Goal: Use online tool/utility: Utilize a website feature to perform a specific function

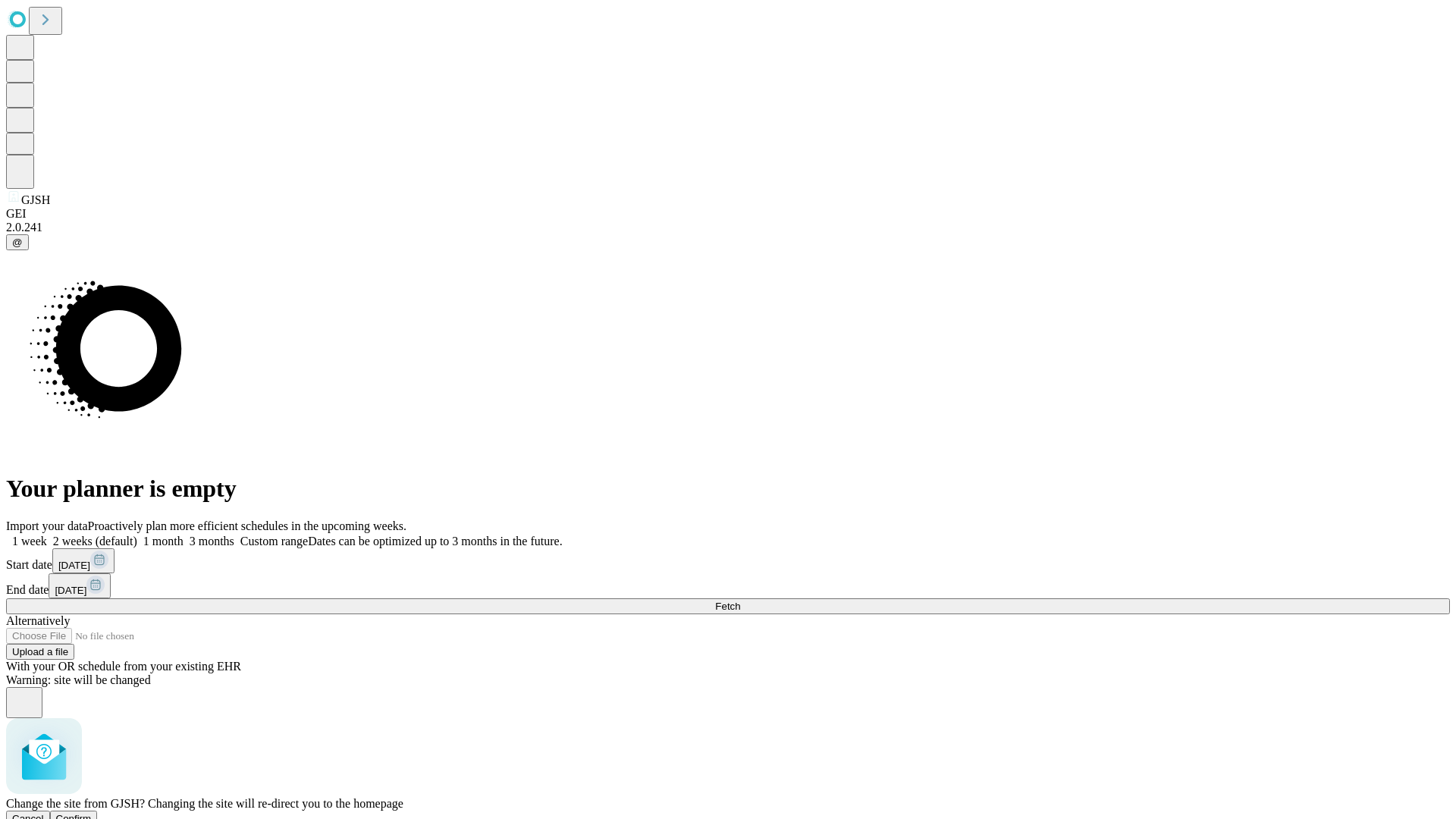
click at [92, 813] on span "Confirm" at bounding box center [74, 818] width 36 height 11
click at [138, 535] on label "2 weeks (default)" at bounding box center [92, 541] width 90 height 13
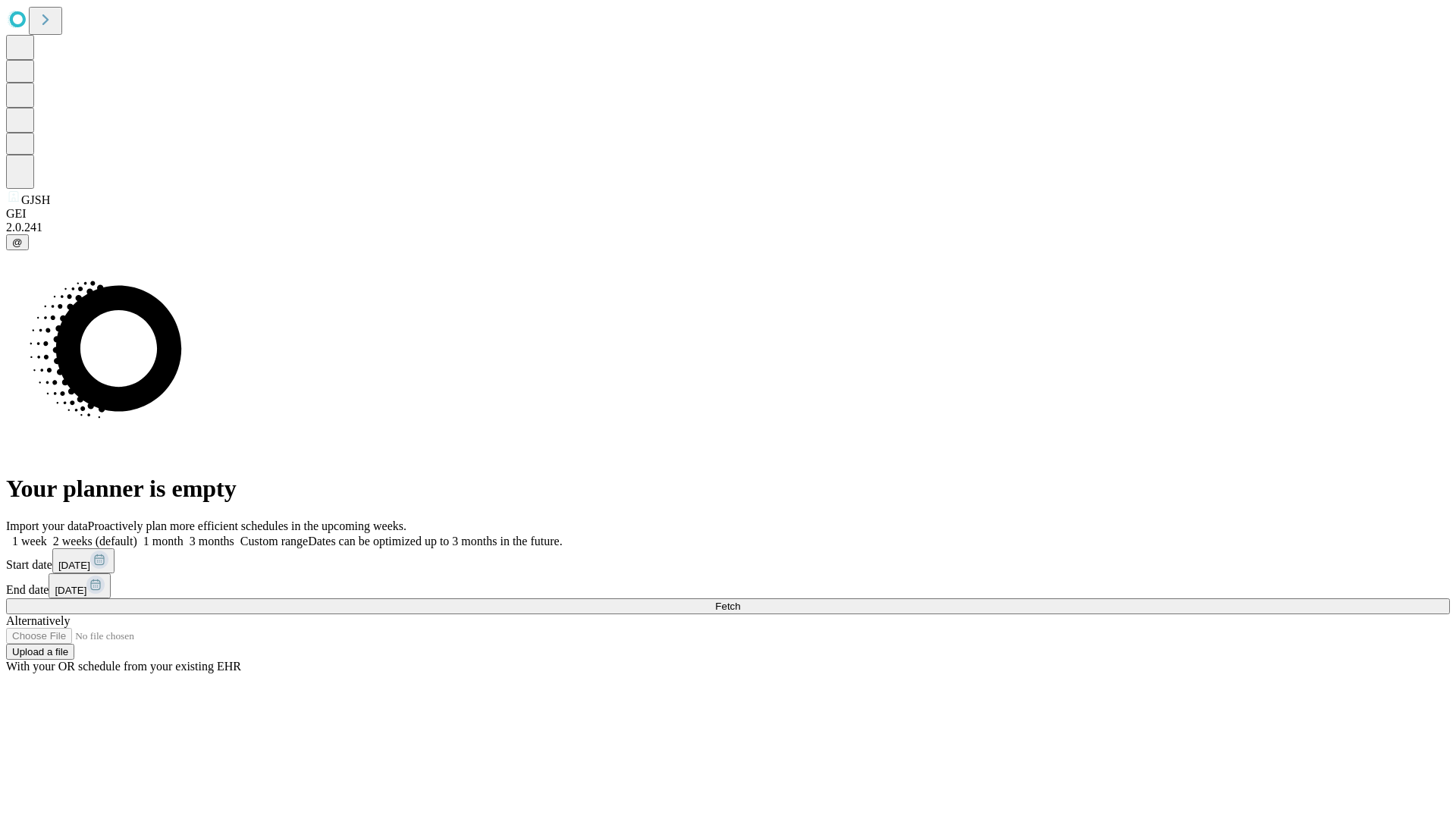
click at [740, 601] on span "Fetch" at bounding box center [728, 606] width 25 height 11
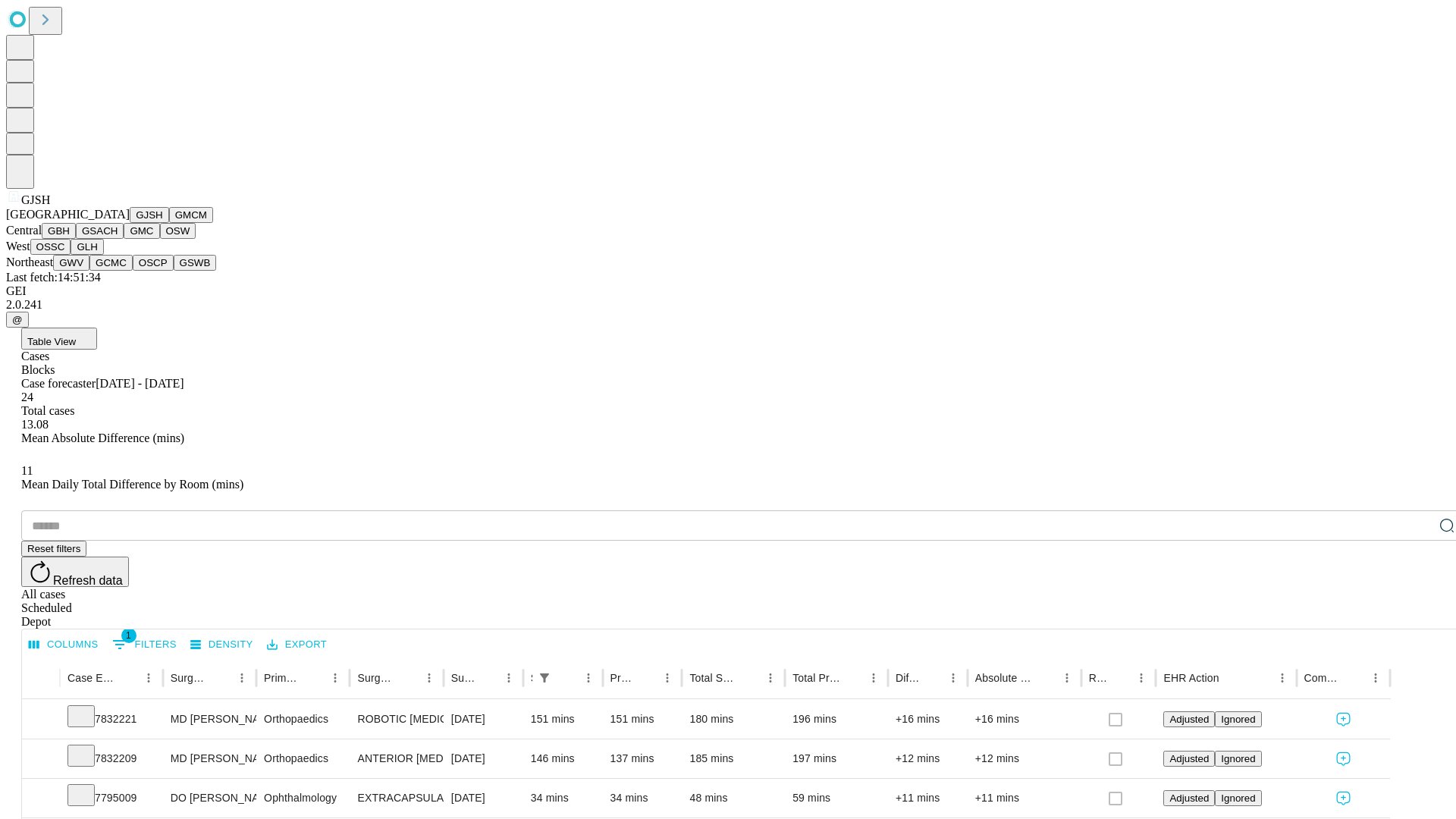
click at [169, 222] on button "GMCM" at bounding box center [191, 214] width 44 height 16
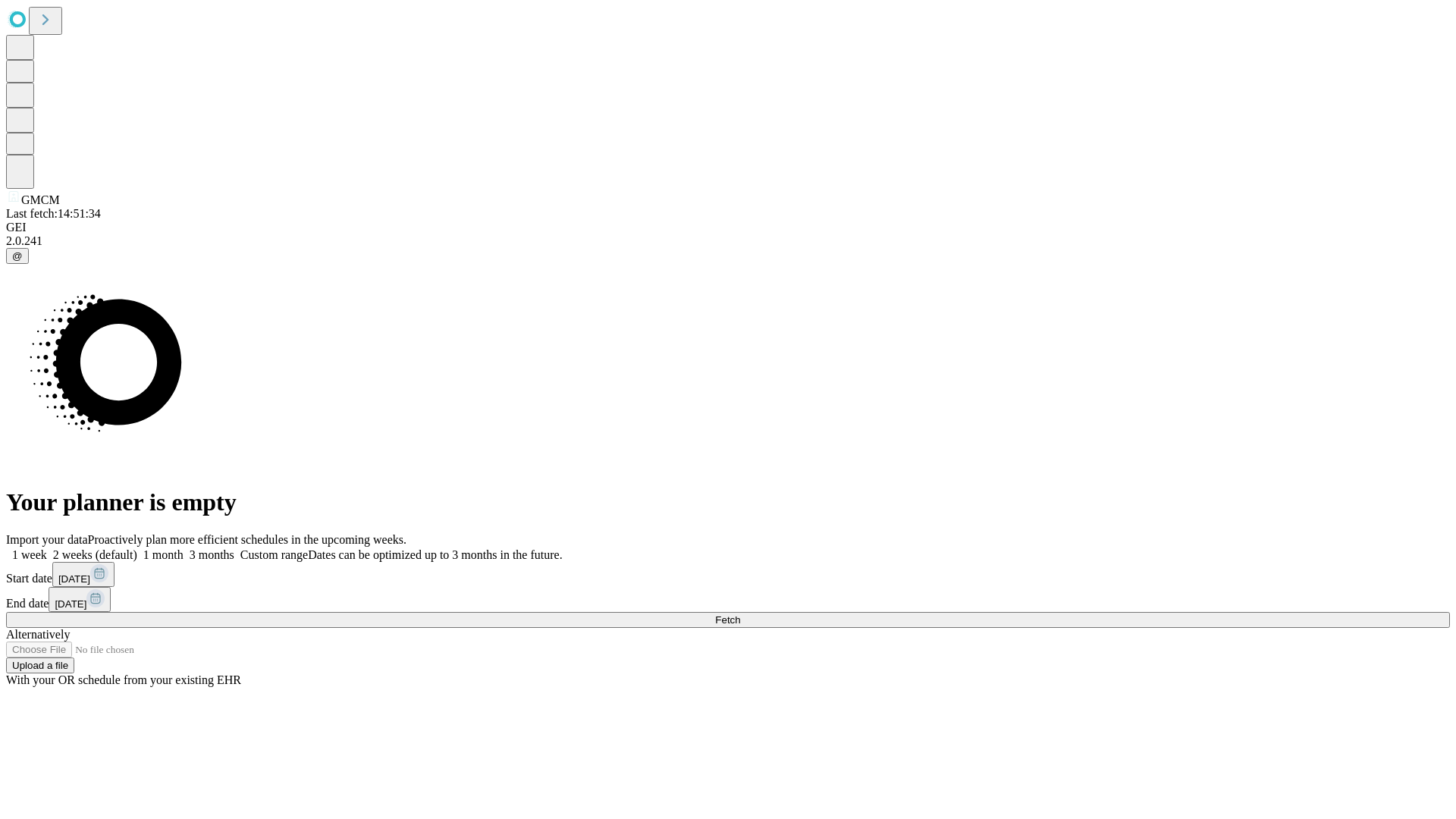
click at [138, 548] on label "2 weeks (default)" at bounding box center [92, 554] width 90 height 13
click at [740, 614] on span "Fetch" at bounding box center [728, 618] width 25 height 11
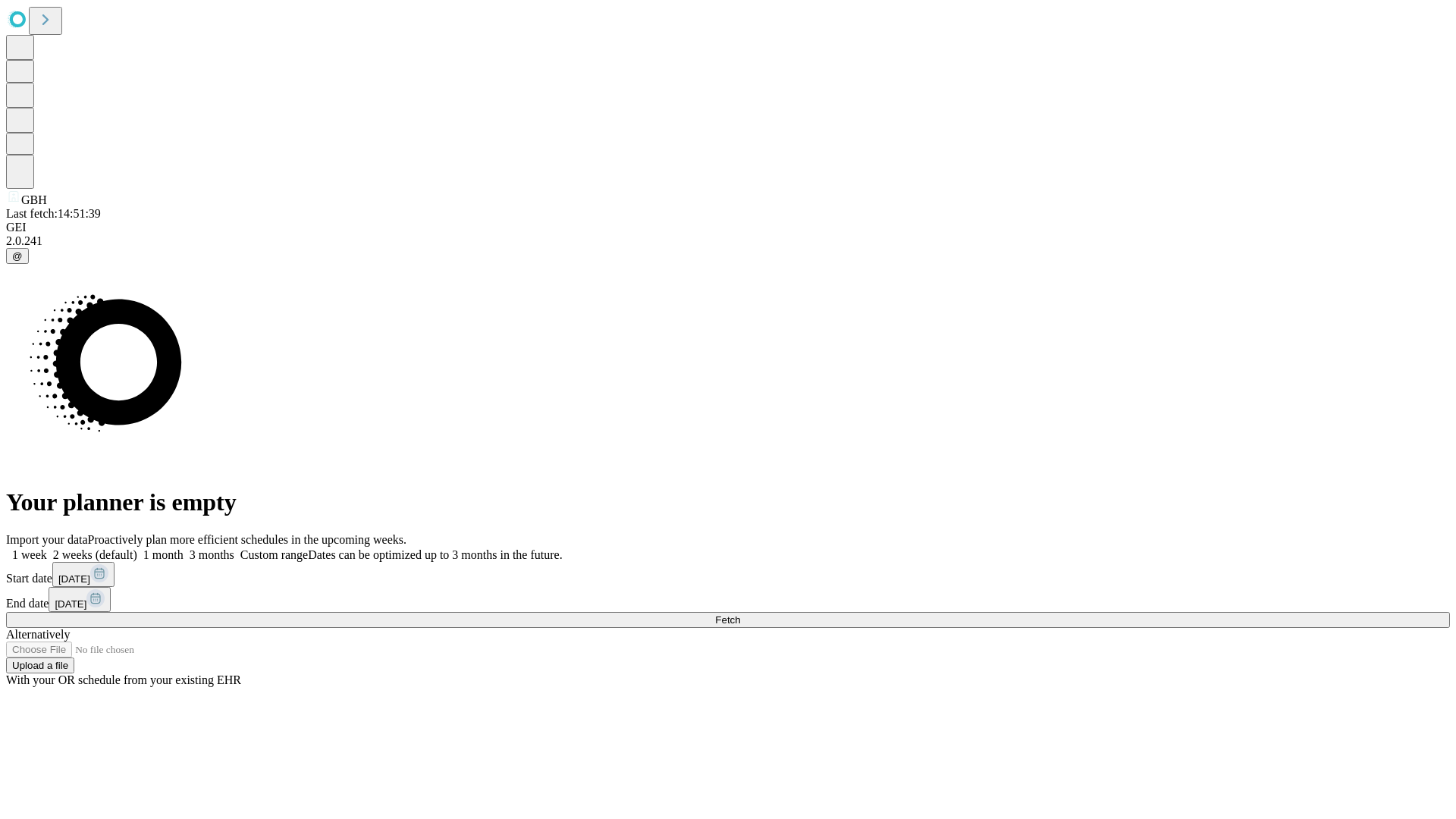
click at [138, 548] on label "2 weeks (default)" at bounding box center [92, 554] width 90 height 13
click at [740, 614] on span "Fetch" at bounding box center [728, 618] width 25 height 11
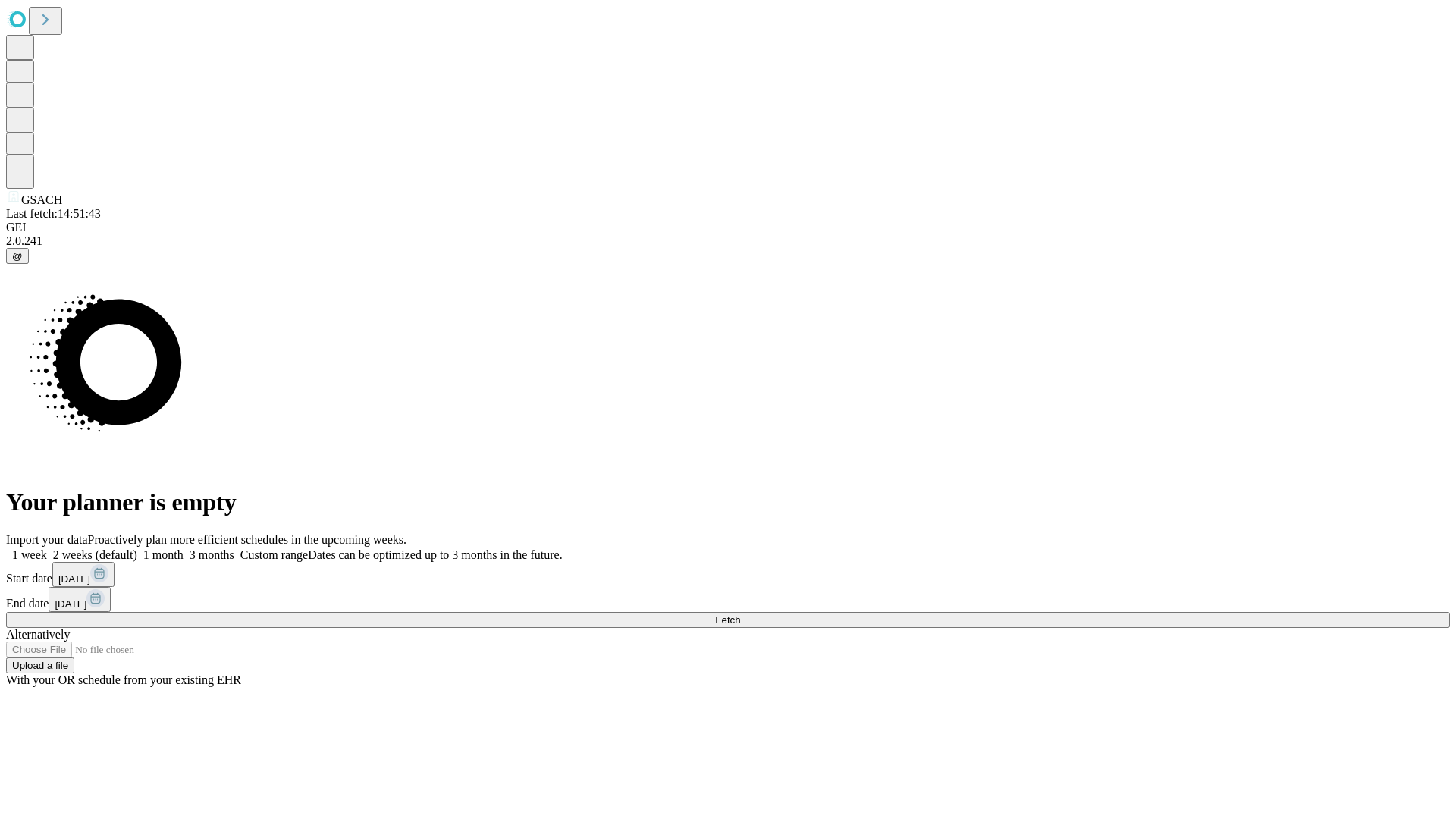
click at [138, 548] on label "2 weeks (default)" at bounding box center [92, 554] width 90 height 13
click at [740, 614] on span "Fetch" at bounding box center [728, 618] width 25 height 11
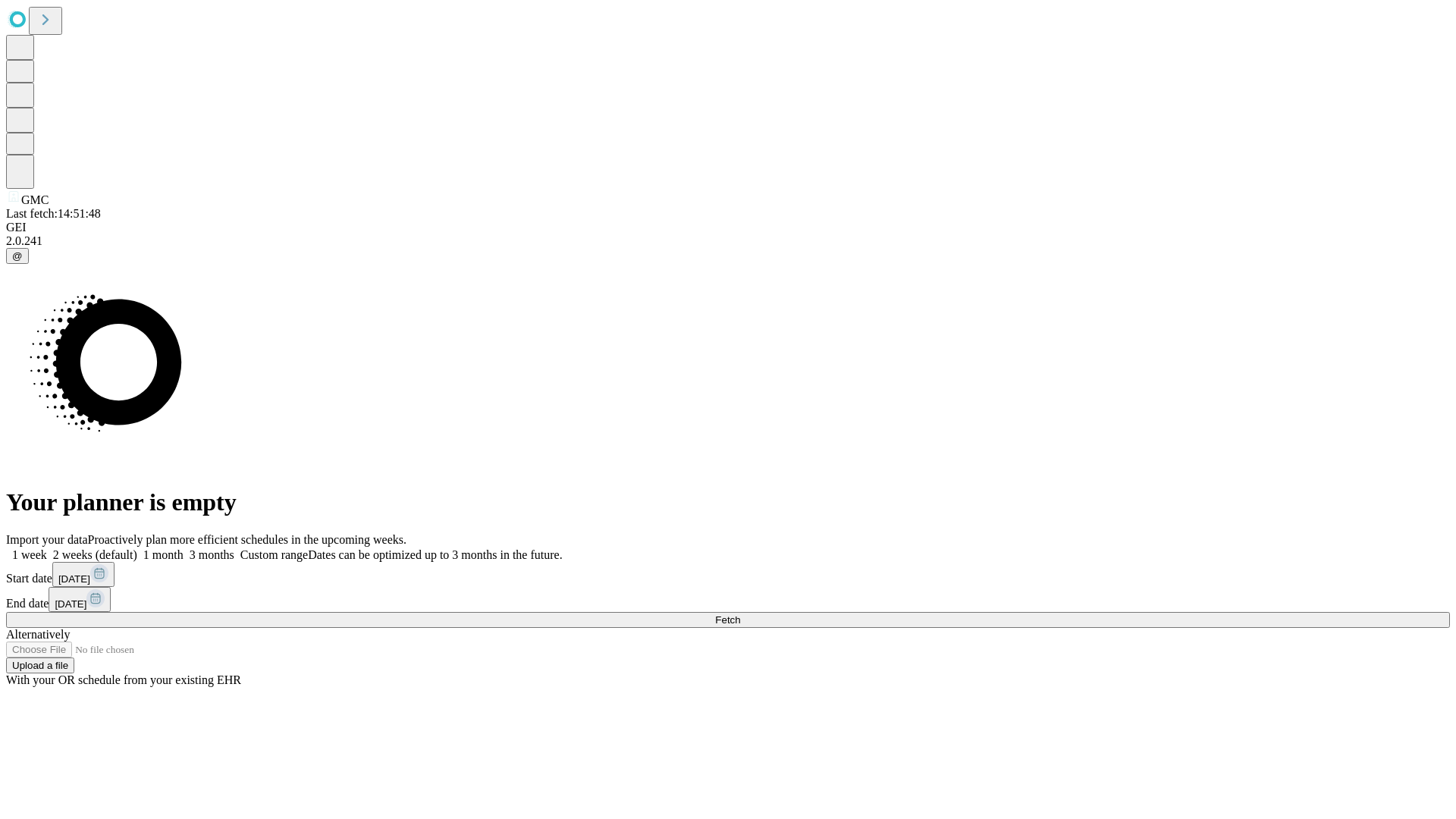
click at [138, 548] on label "2 weeks (default)" at bounding box center [92, 554] width 90 height 13
click at [740, 614] on span "Fetch" at bounding box center [728, 618] width 25 height 11
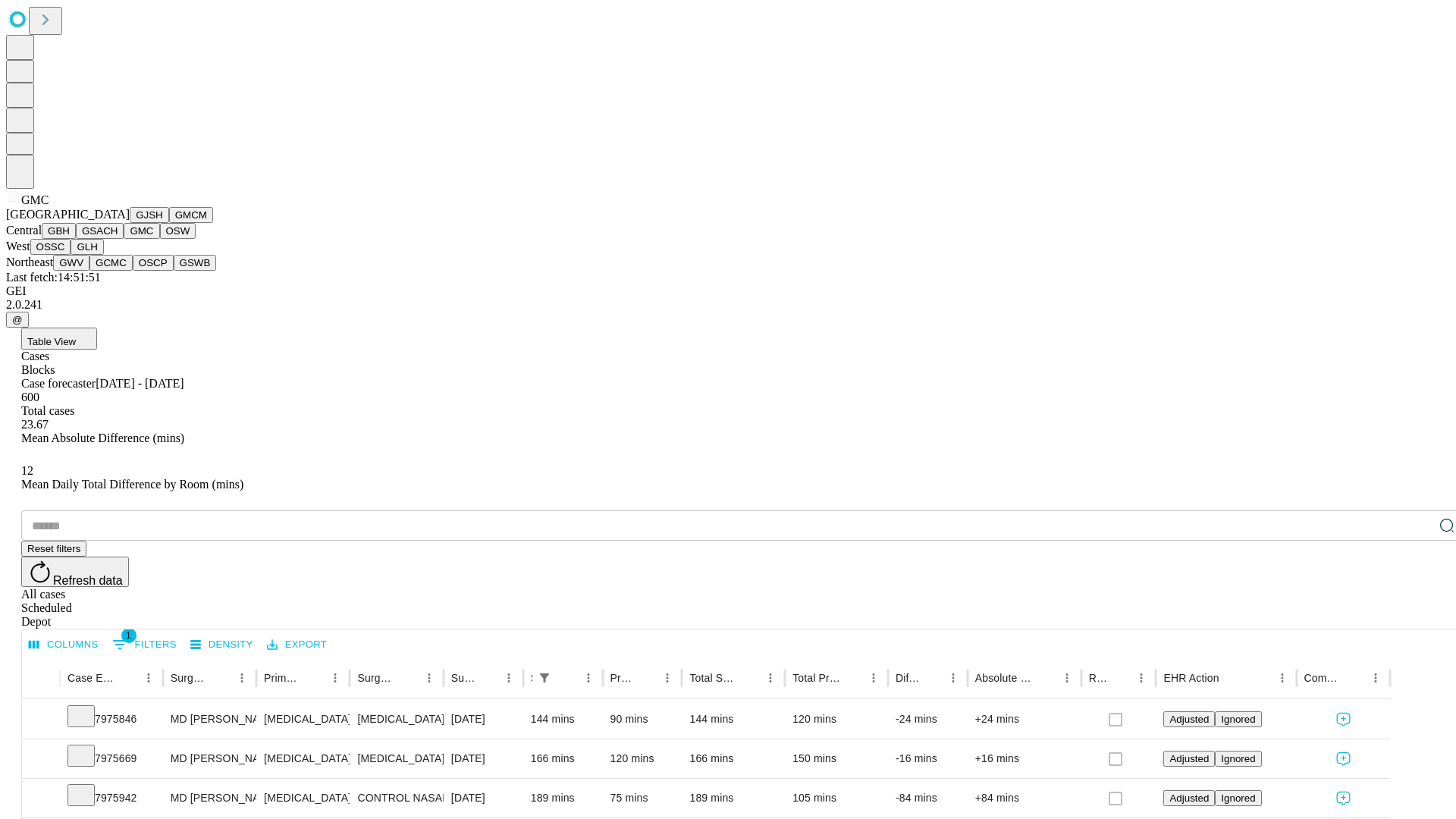
click at [160, 238] on button "OSW" at bounding box center [178, 230] width 36 height 16
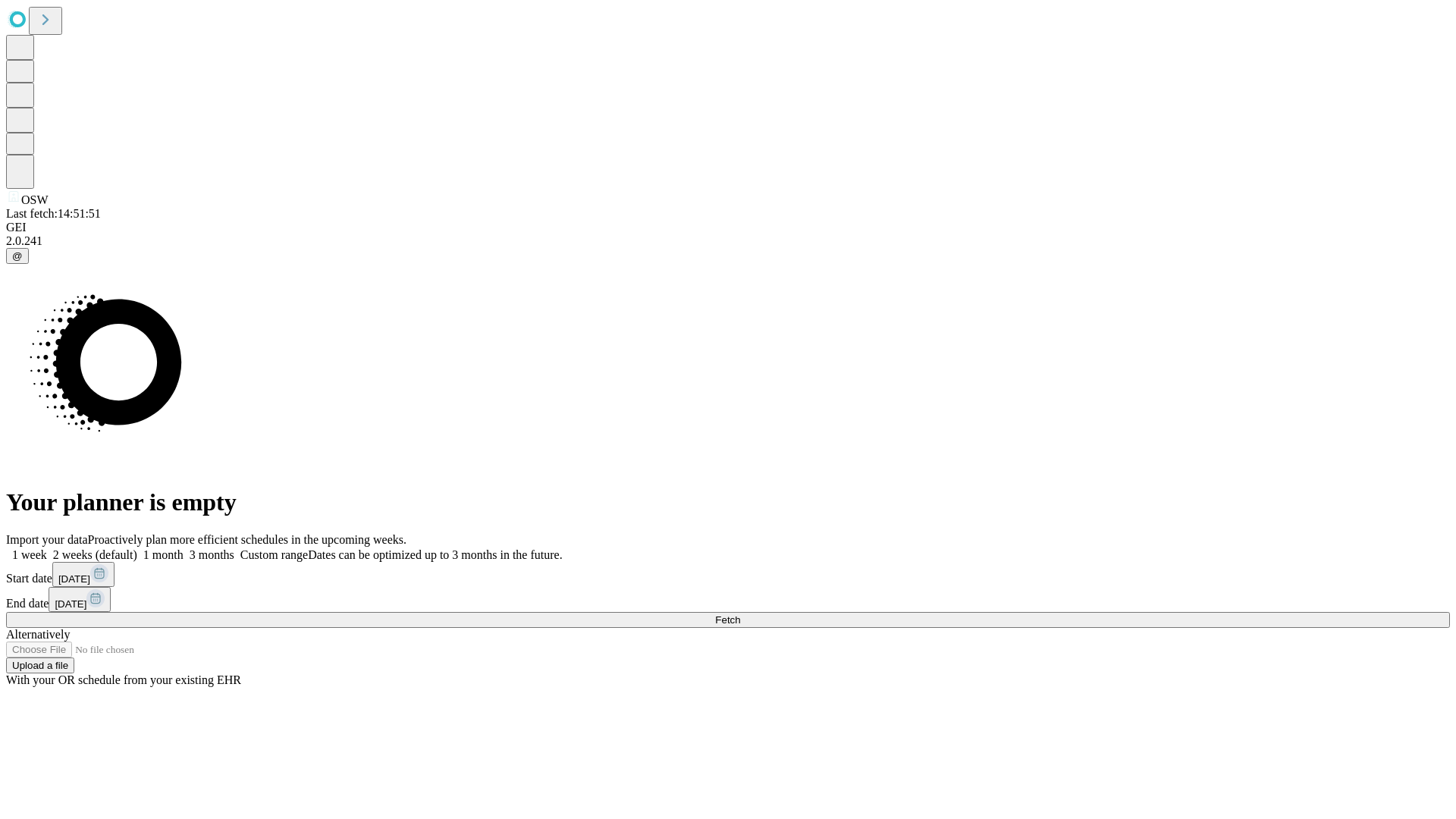
click at [138, 548] on label "2 weeks (default)" at bounding box center [92, 554] width 90 height 13
click at [740, 614] on span "Fetch" at bounding box center [728, 618] width 25 height 11
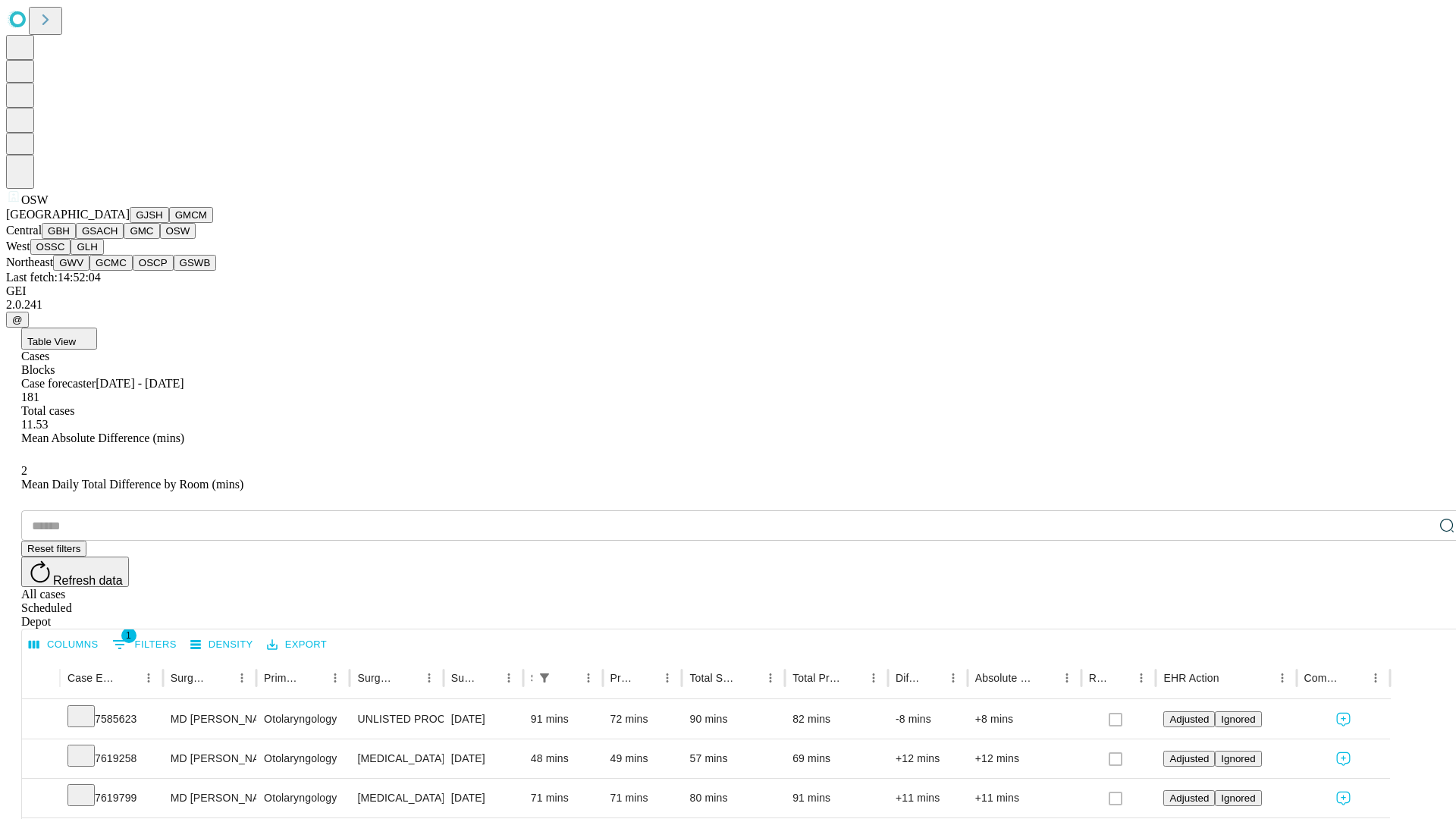
click at [71, 254] on button "OSSC" at bounding box center [50, 246] width 41 height 16
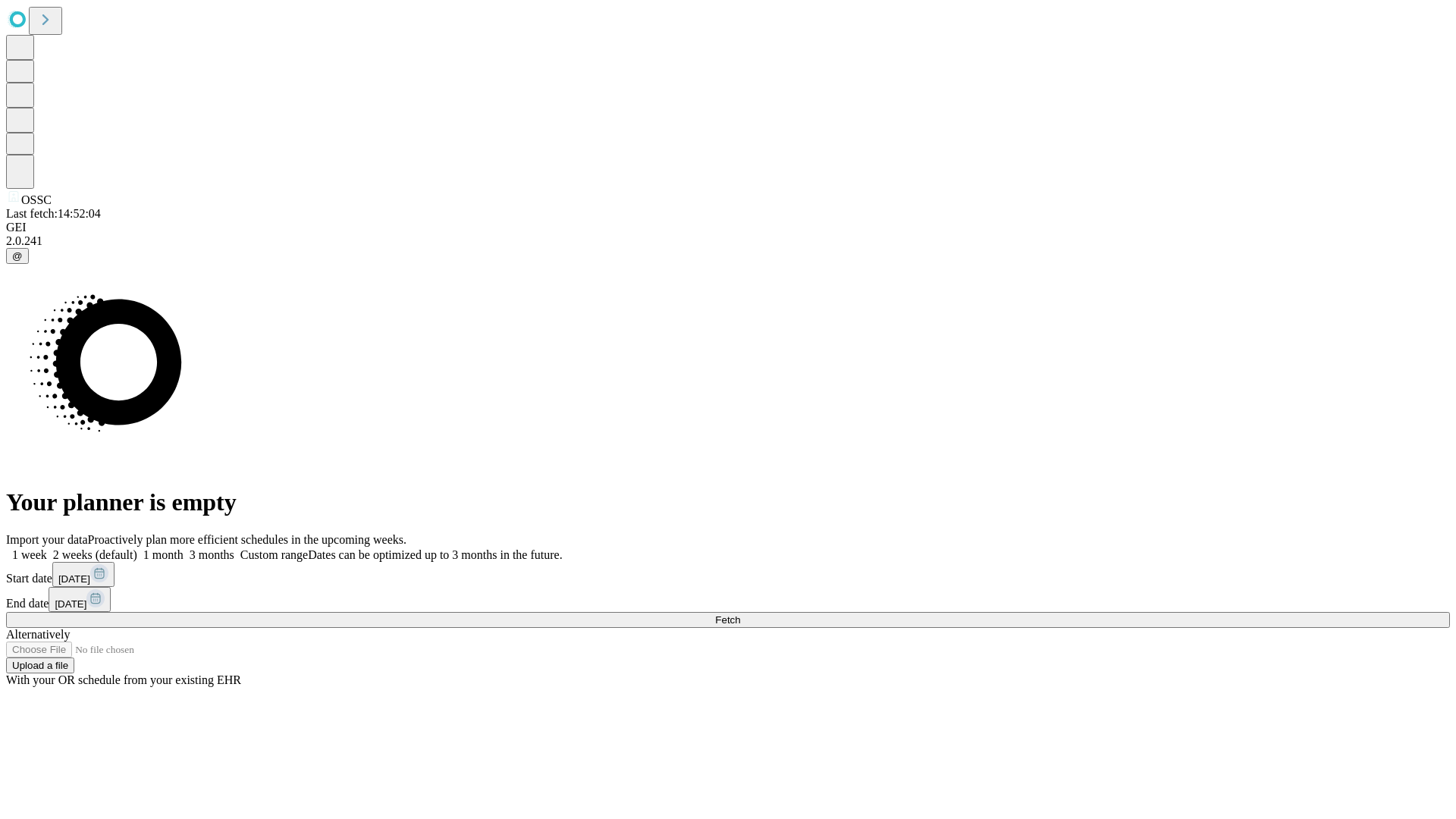
click at [740, 614] on span "Fetch" at bounding box center [728, 618] width 25 height 11
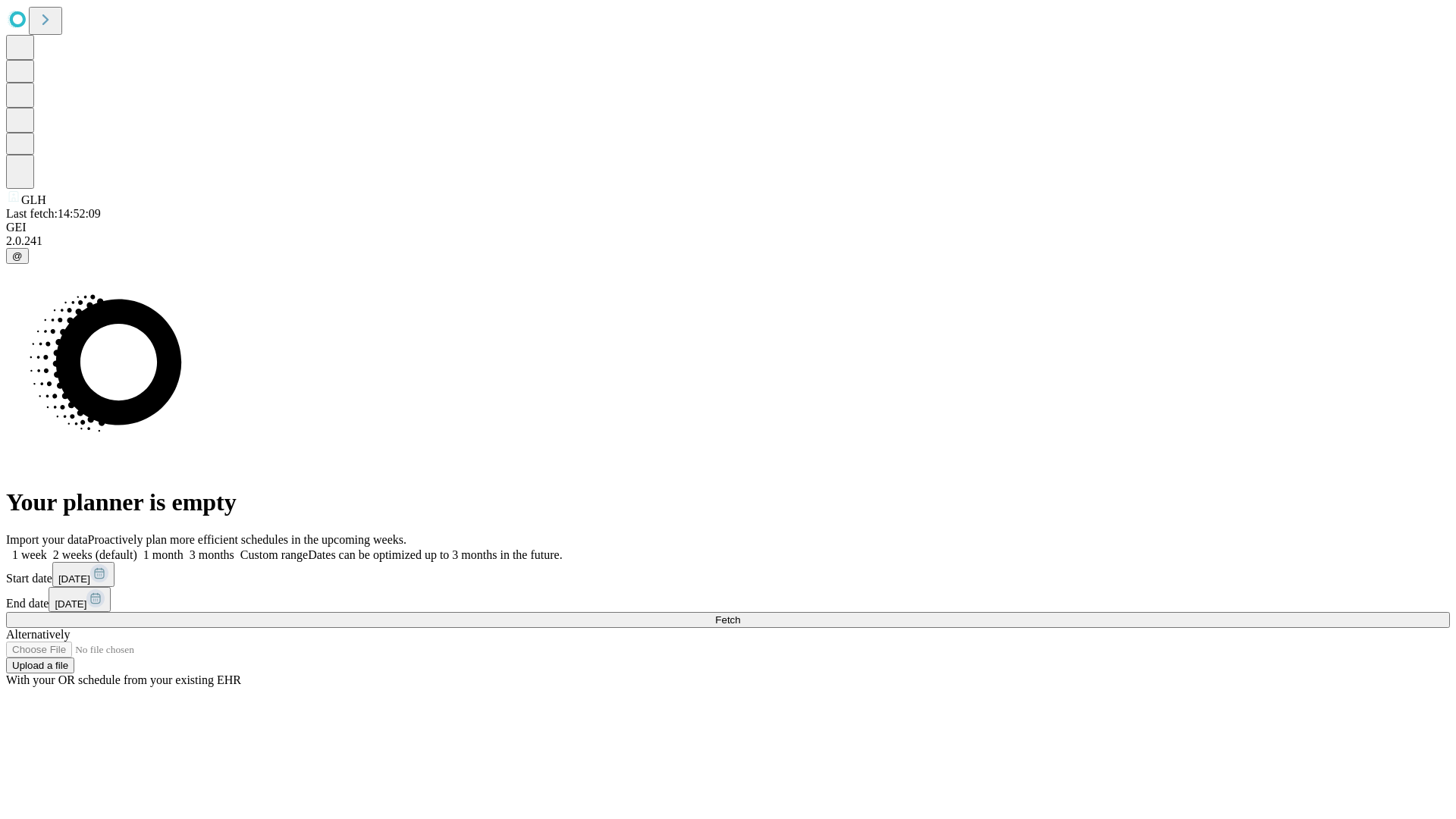
click at [138, 548] on label "2 weeks (default)" at bounding box center [92, 554] width 90 height 13
click at [740, 614] on span "Fetch" at bounding box center [728, 618] width 25 height 11
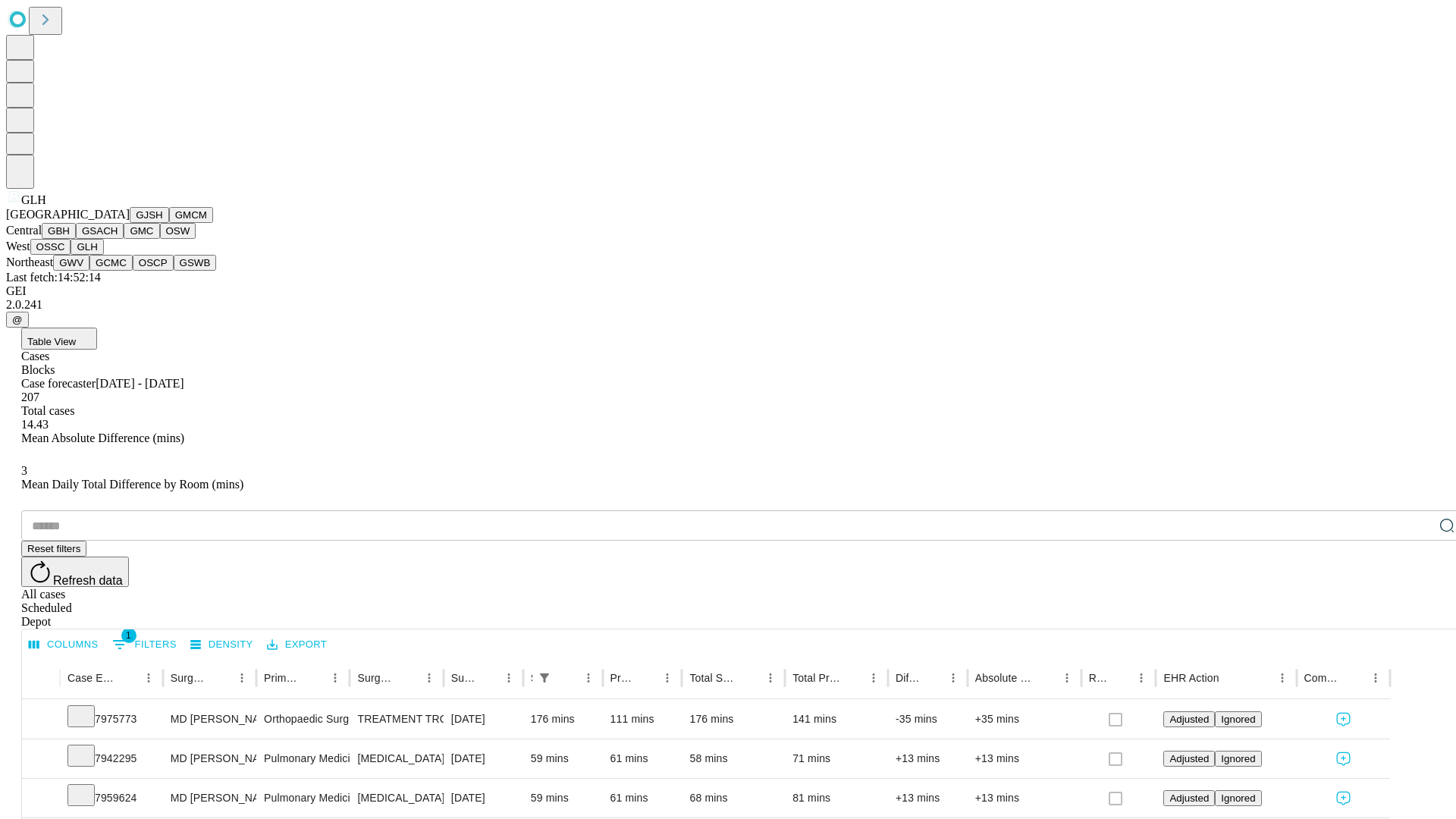
click at [90, 270] on button "GWV" at bounding box center [71, 262] width 36 height 16
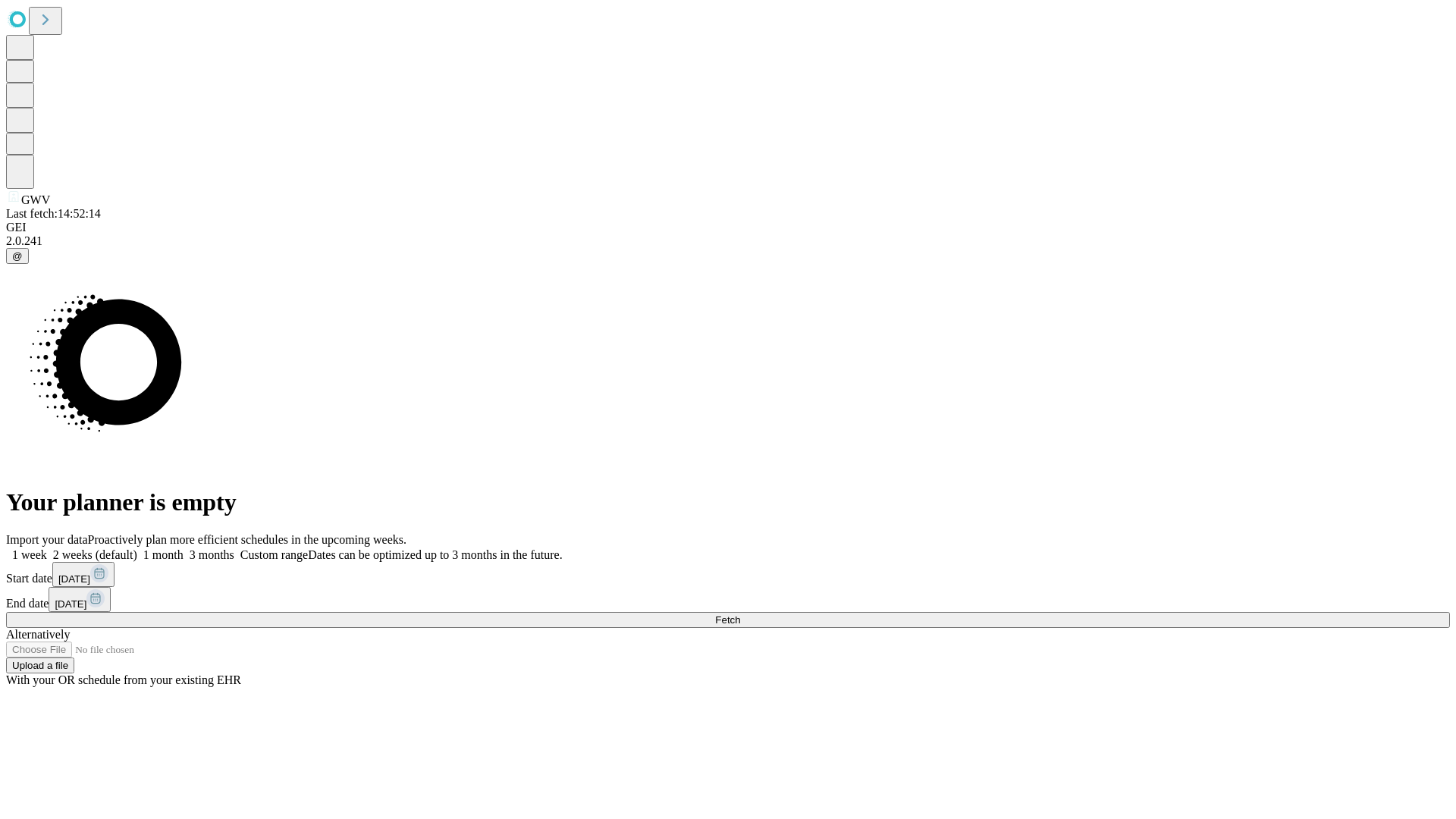
click at [138, 548] on label "2 weeks (default)" at bounding box center [92, 554] width 90 height 13
click at [740, 614] on span "Fetch" at bounding box center [728, 618] width 25 height 11
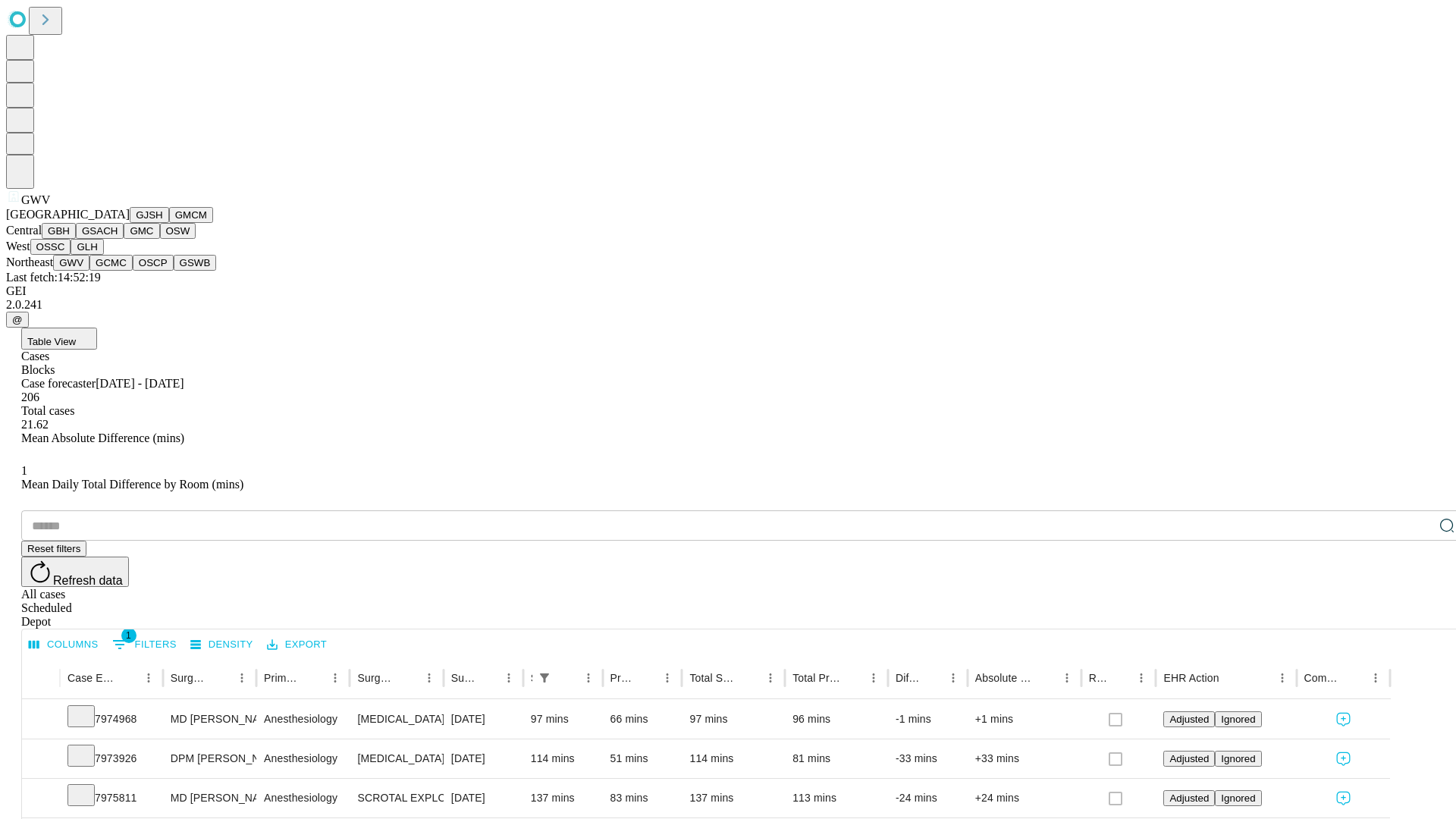
click at [118, 270] on button "GCMC" at bounding box center [111, 262] width 43 height 16
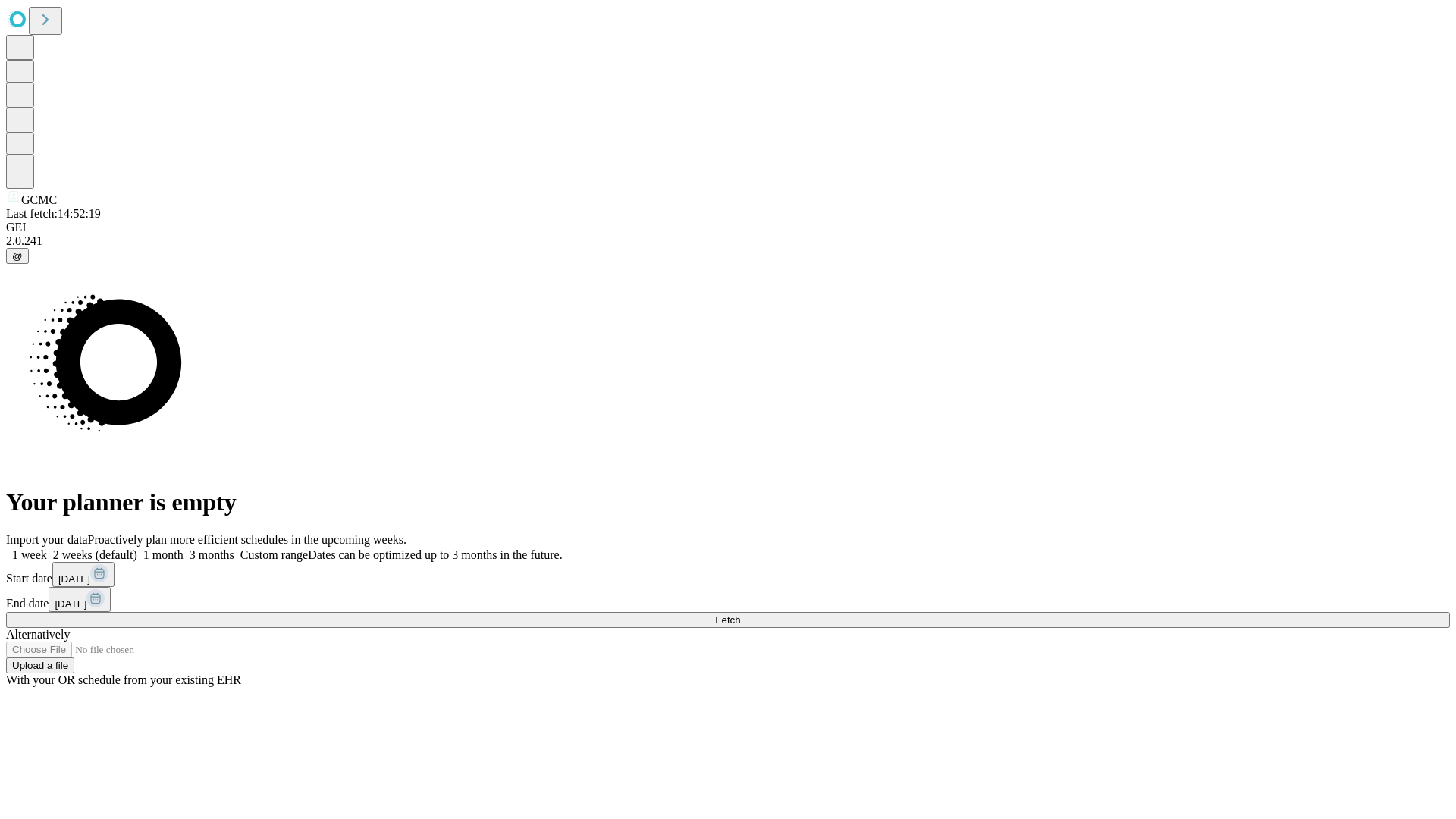
click at [138, 548] on label "2 weeks (default)" at bounding box center [92, 554] width 90 height 13
click at [740, 614] on span "Fetch" at bounding box center [728, 618] width 25 height 11
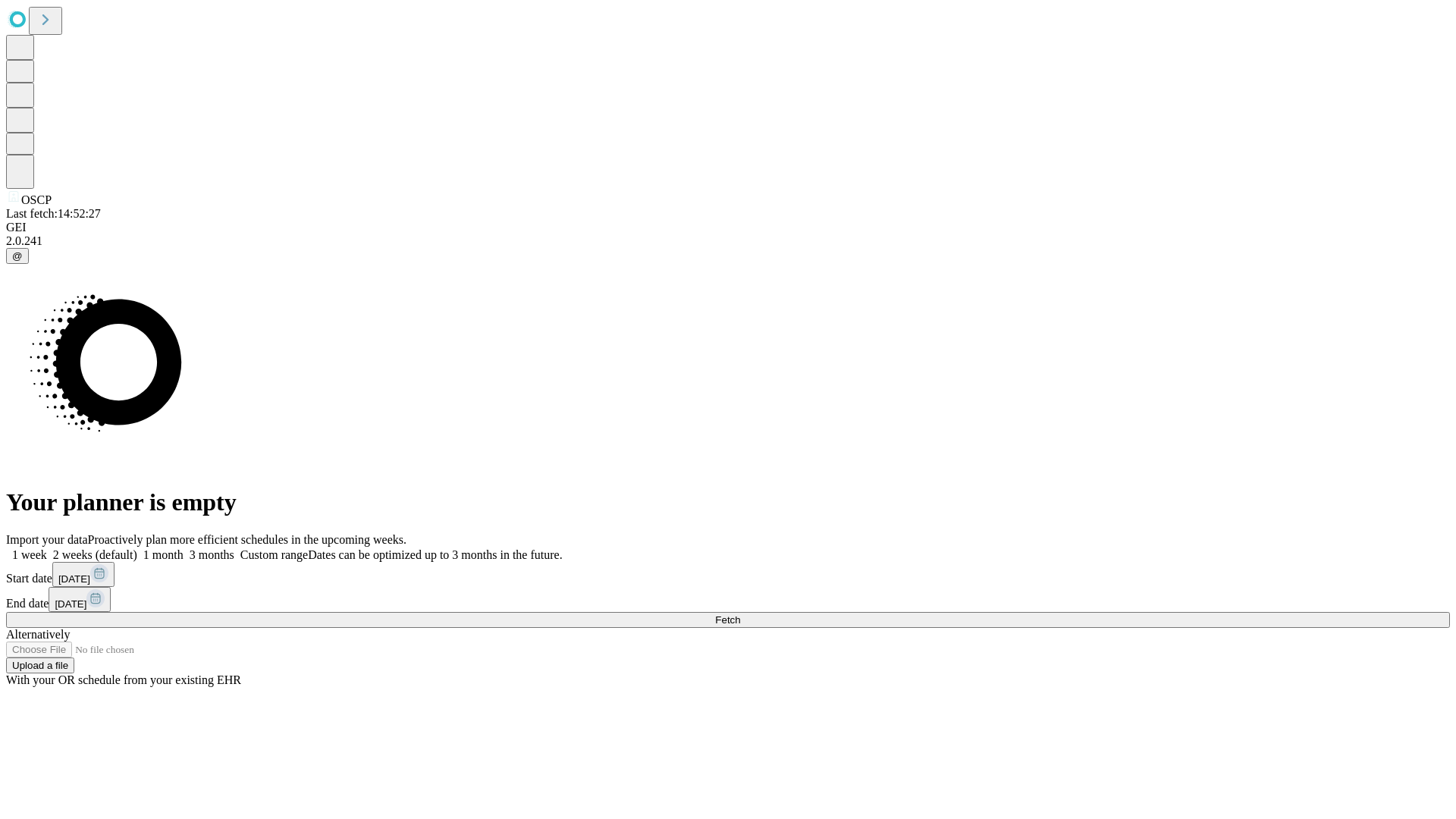
click at [740, 614] on span "Fetch" at bounding box center [728, 618] width 25 height 11
